Goal: Transaction & Acquisition: Purchase product/service

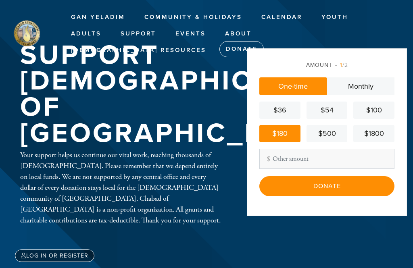
click at [348, 195] on input "Donate" at bounding box center [326, 186] width 135 height 20
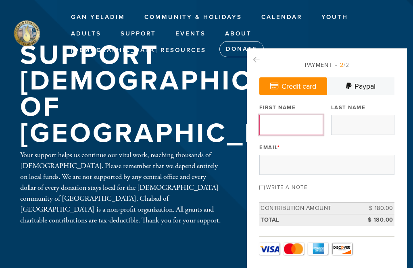
click at [296, 125] on input "First Name" at bounding box center [290, 125] width 63 height 20
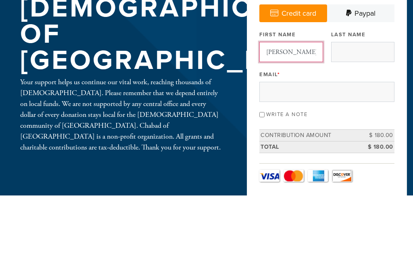
type input "[PERSON_NAME]"
click at [366, 115] on input "Last Name" at bounding box center [362, 125] width 63 height 20
type input "Miles"
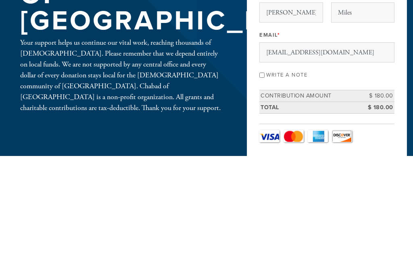
scroll to position [113, 0]
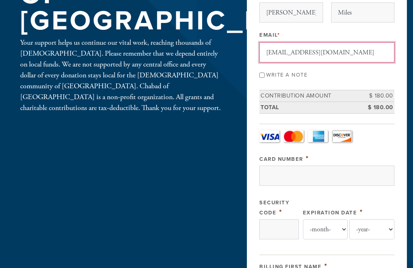
type input "[EMAIL_ADDRESS][DOMAIN_NAME]"
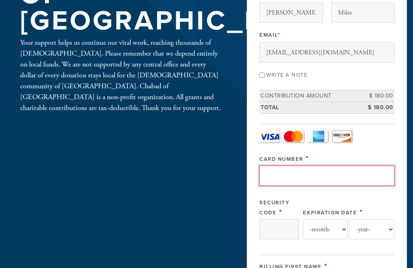
click at [318, 172] on input "Card Number" at bounding box center [326, 176] width 135 height 20
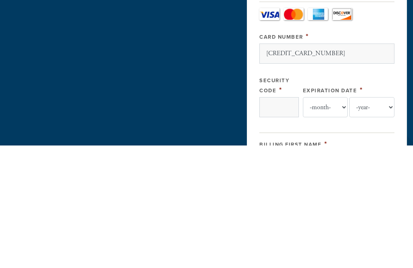
scroll to position [235, 0]
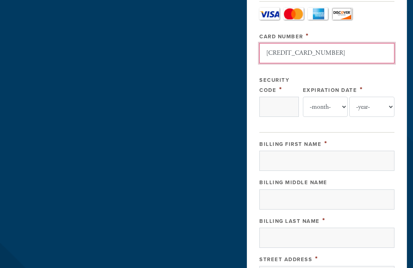
type input "[CREDIT_CARD_NUMBER]"
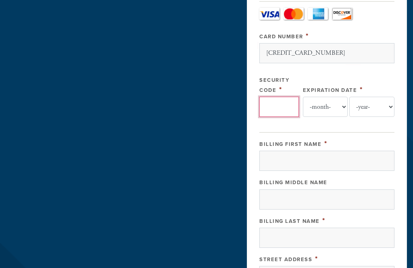
click at [285, 106] on input "Security Code" at bounding box center [278, 107] width 39 height 20
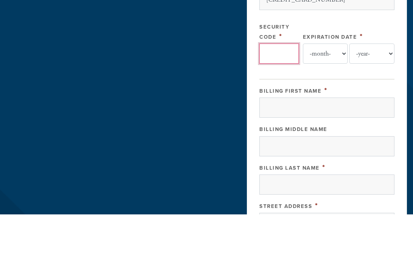
type input "#"
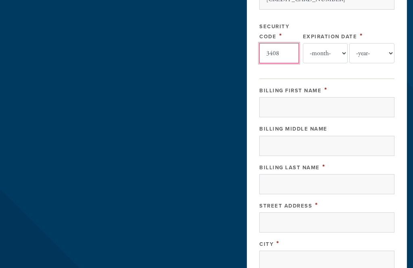
type input "3408"
click at [342, 52] on select "-month- Jan Feb Mar Apr May Jun [DATE] Aug Sep Oct Nov Dec" at bounding box center [325, 53] width 45 height 20
select select "2"
click at [394, 51] on select "-year- 2025 2026 2027 2028 2029 2030 2031 2032 2033 2034 2035" at bounding box center [371, 53] width 45 height 20
select select "2029"
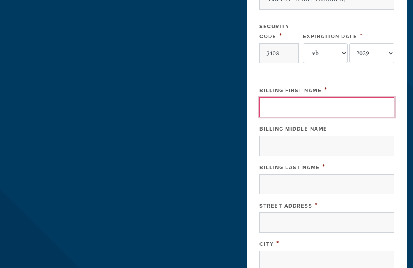
click at [322, 106] on input "Billing First Name" at bounding box center [326, 107] width 135 height 20
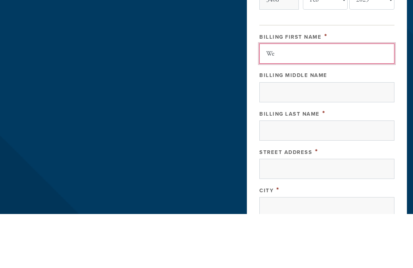
type input "[PERSON_NAME]"
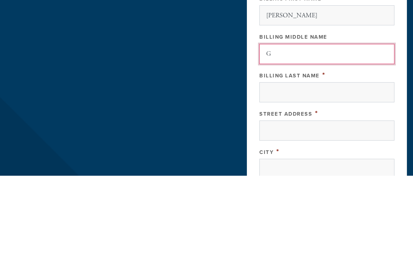
type input "G"
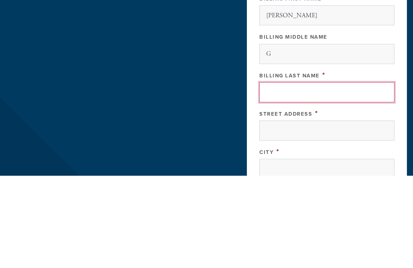
click at [294, 175] on input "Billing Last Name" at bounding box center [326, 185] width 135 height 20
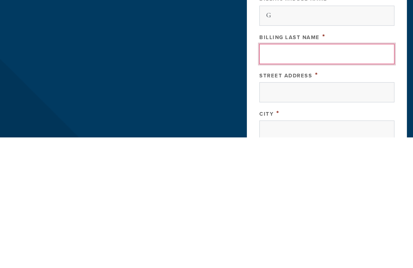
type input "Miles"
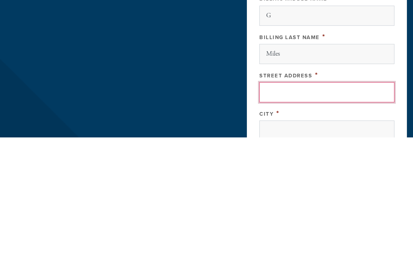
scroll to position [293, 0]
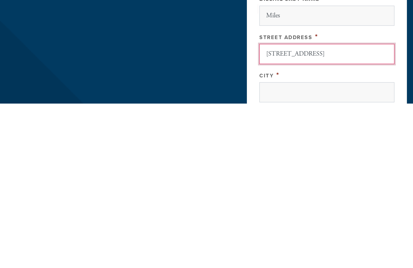
type input "[STREET_ADDRESS]"
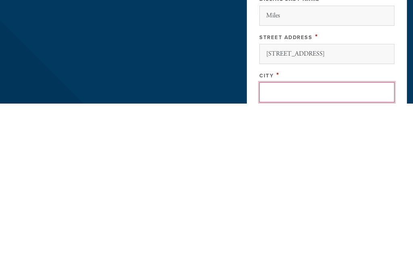
click at [282, 247] on input "City" at bounding box center [326, 257] width 135 height 20
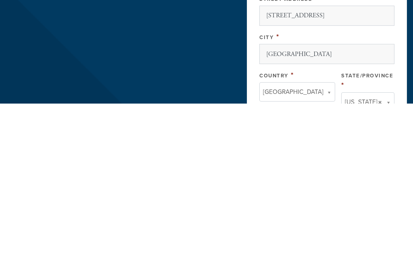
scroll to position [496, 0]
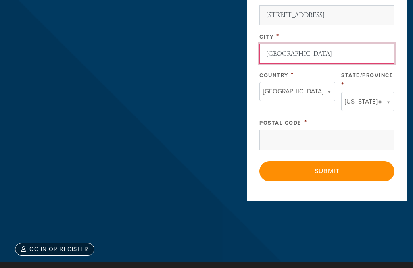
type input "[GEOGRAPHIC_DATA]"
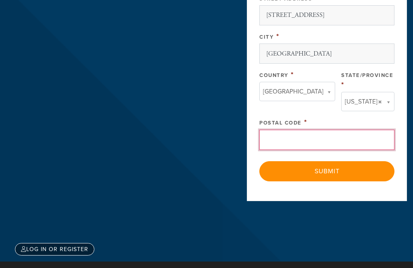
click at [355, 130] on input "Postal Code" at bounding box center [326, 140] width 135 height 20
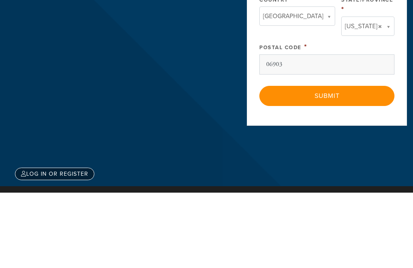
scroll to position [558, 0]
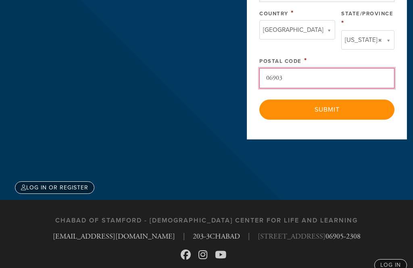
type input "06903"
click at [347, 100] on input "Submit" at bounding box center [326, 110] width 135 height 20
